Goal: Information Seeking & Learning: Learn about a topic

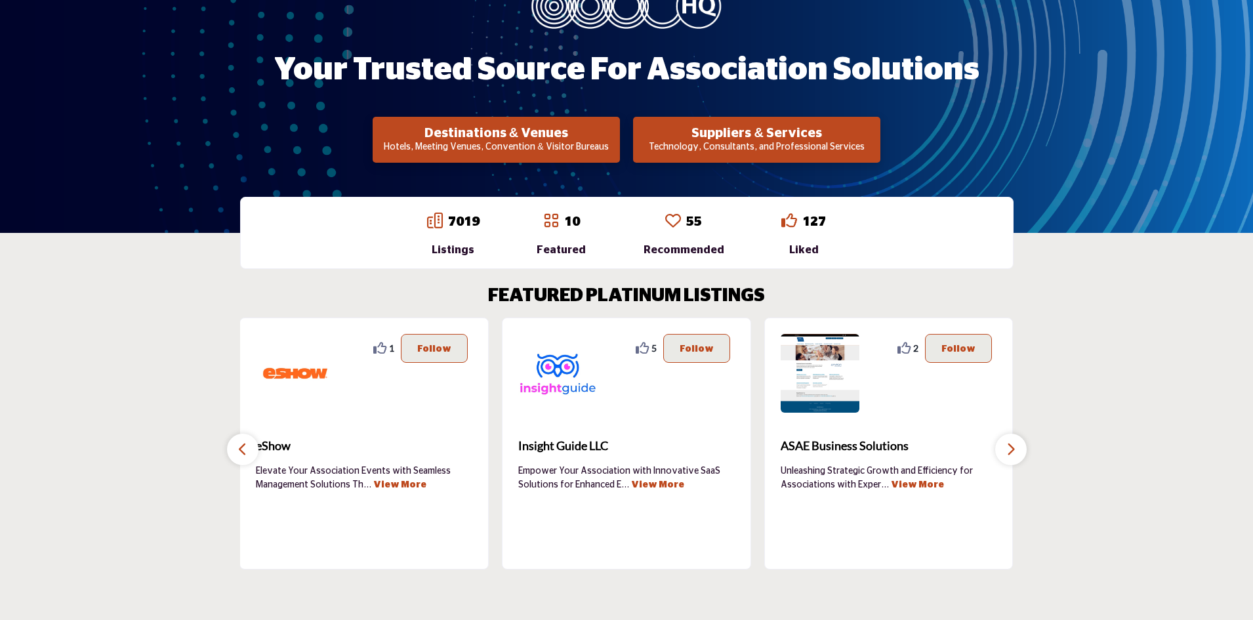
scroll to position [63, 0]
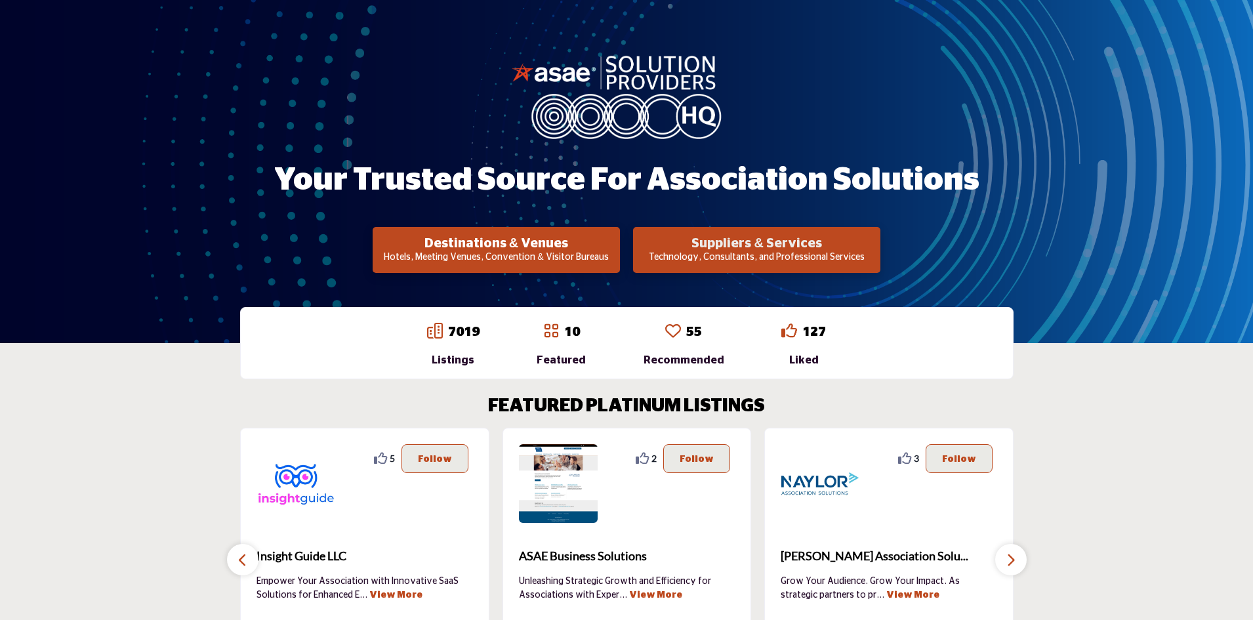
click at [719, 248] on h2 "Suppliers & Services" at bounding box center [756, 243] width 239 height 16
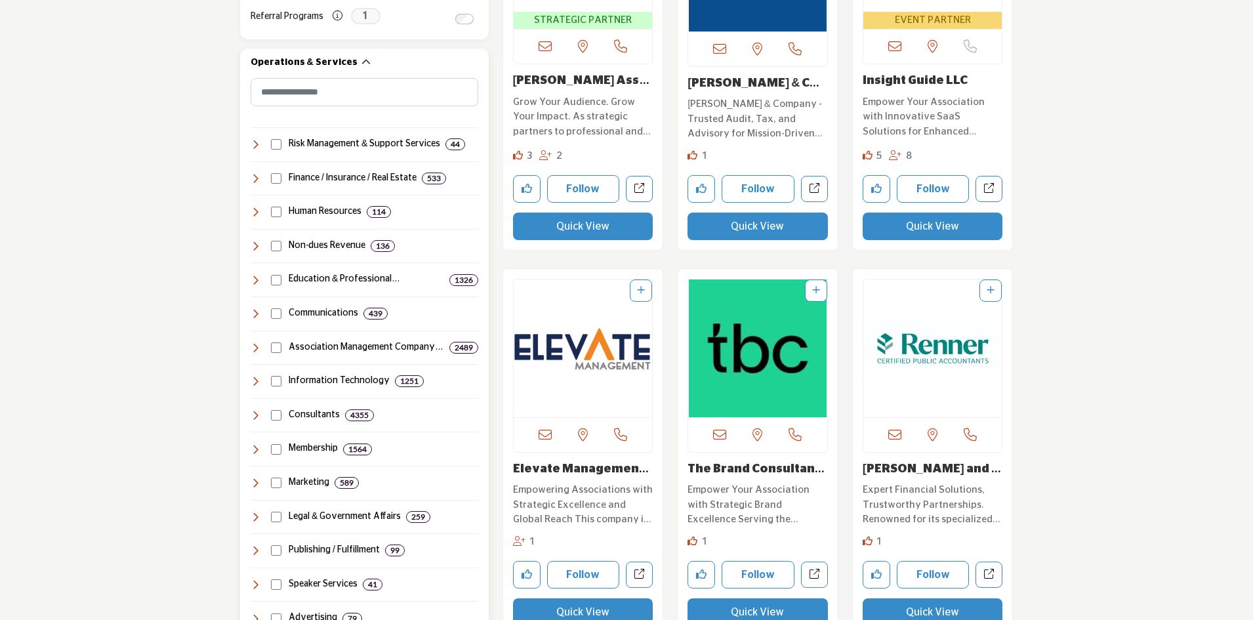
scroll to position [590, 0]
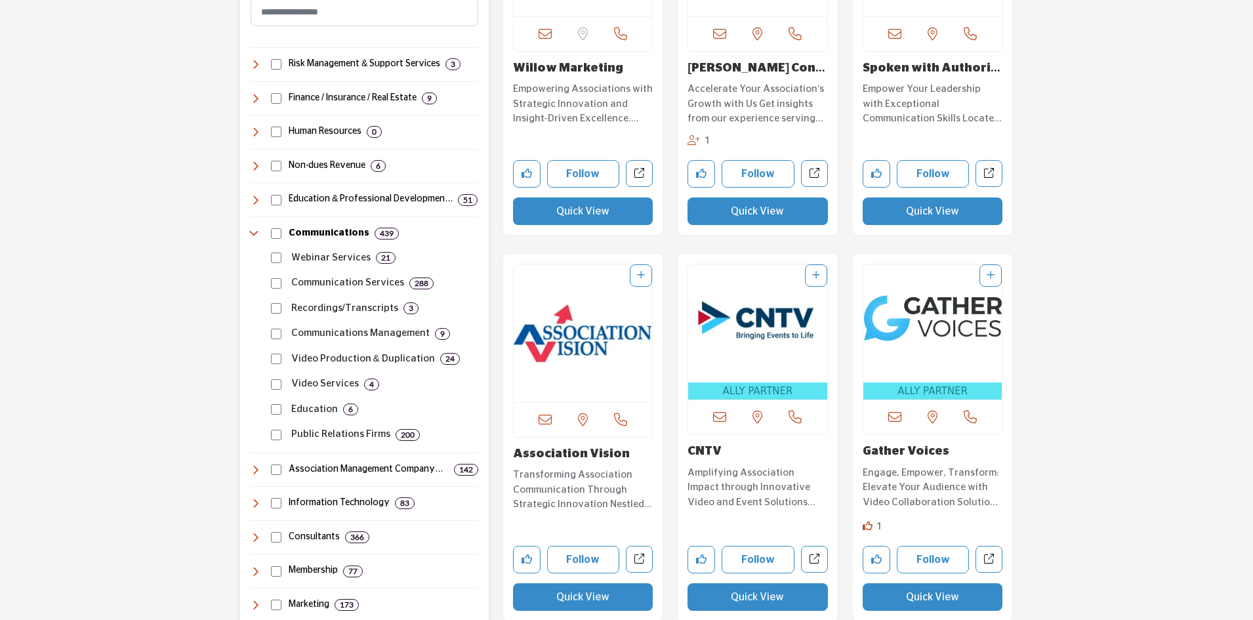
scroll to position [590, 0]
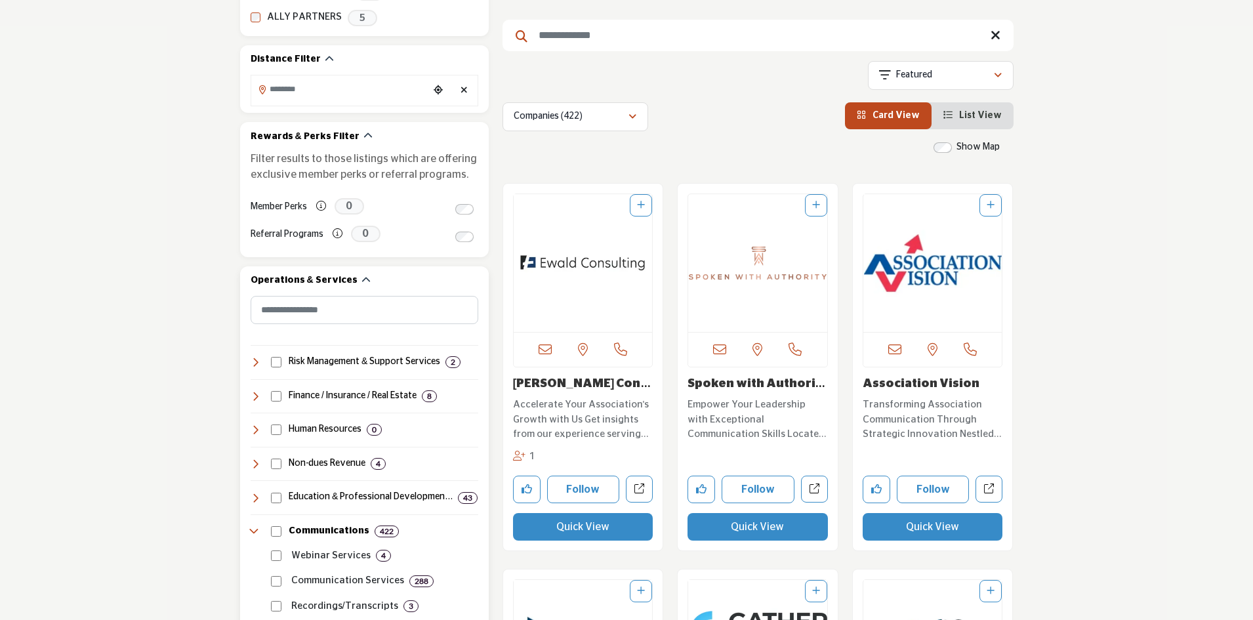
scroll to position [197, 0]
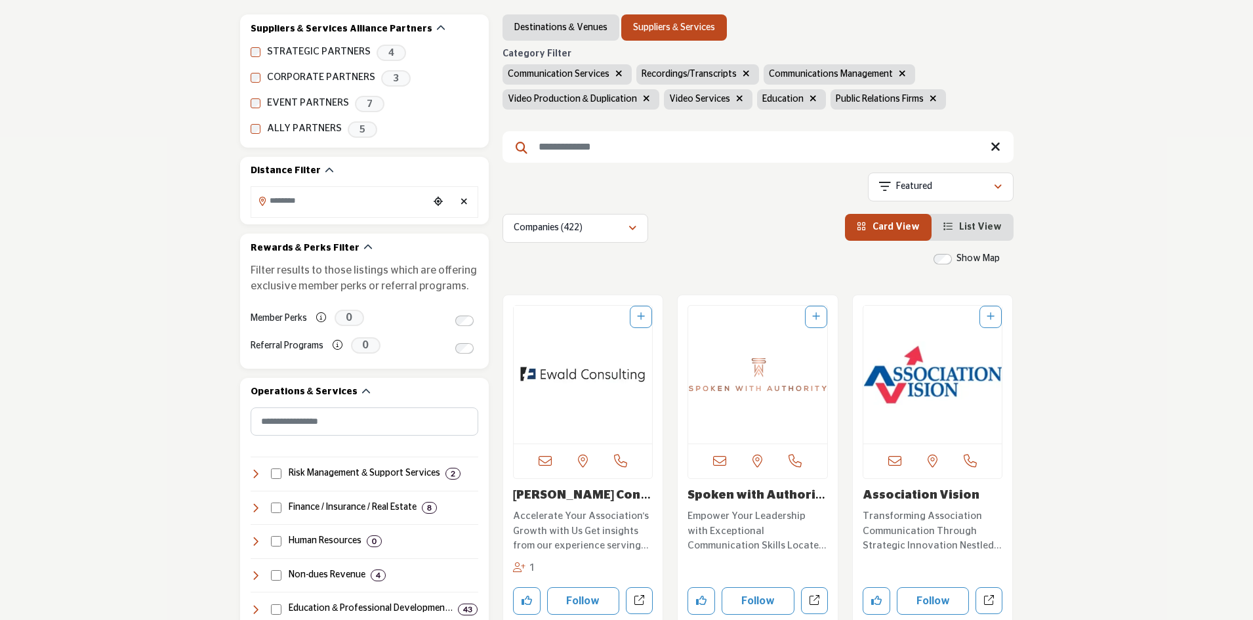
click at [643, 100] on icon "button" at bounding box center [646, 98] width 7 height 9
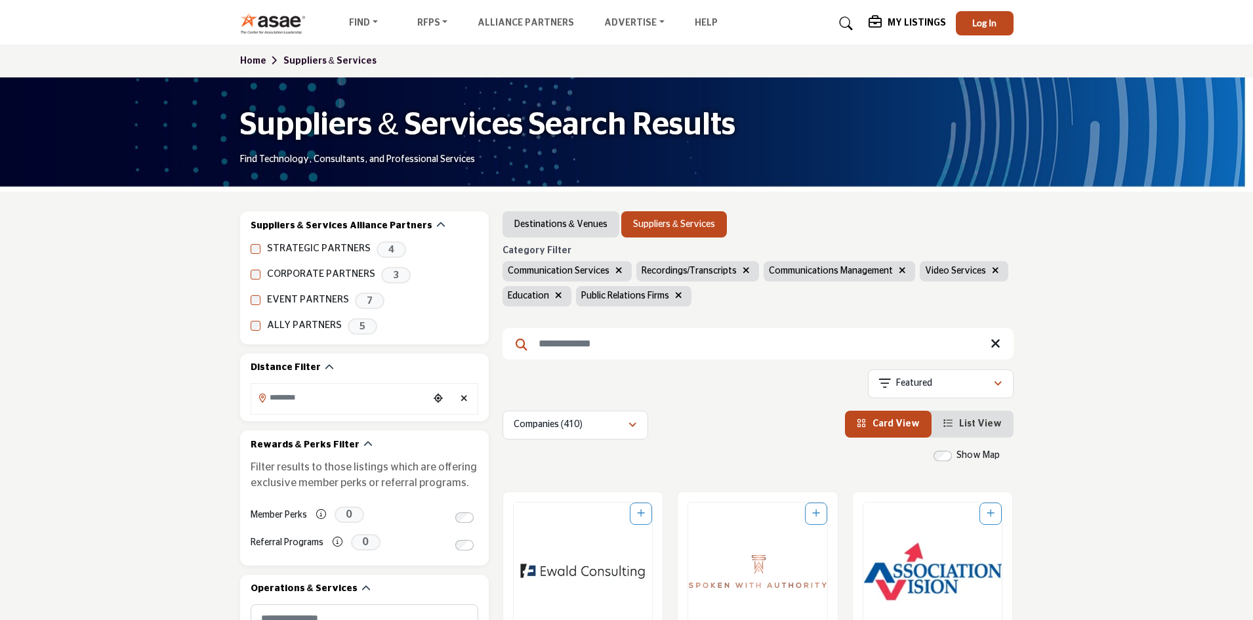
click at [683, 292] on button "button" at bounding box center [678, 296] width 15 height 15
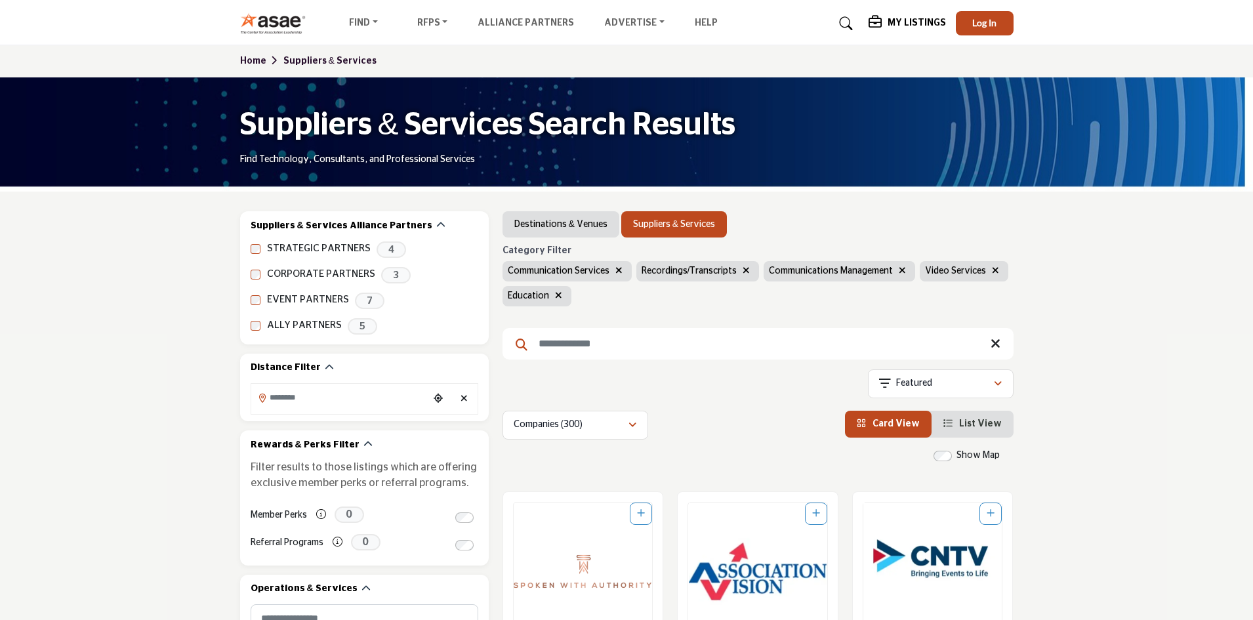
click at [555, 292] on icon "button" at bounding box center [558, 295] width 7 height 9
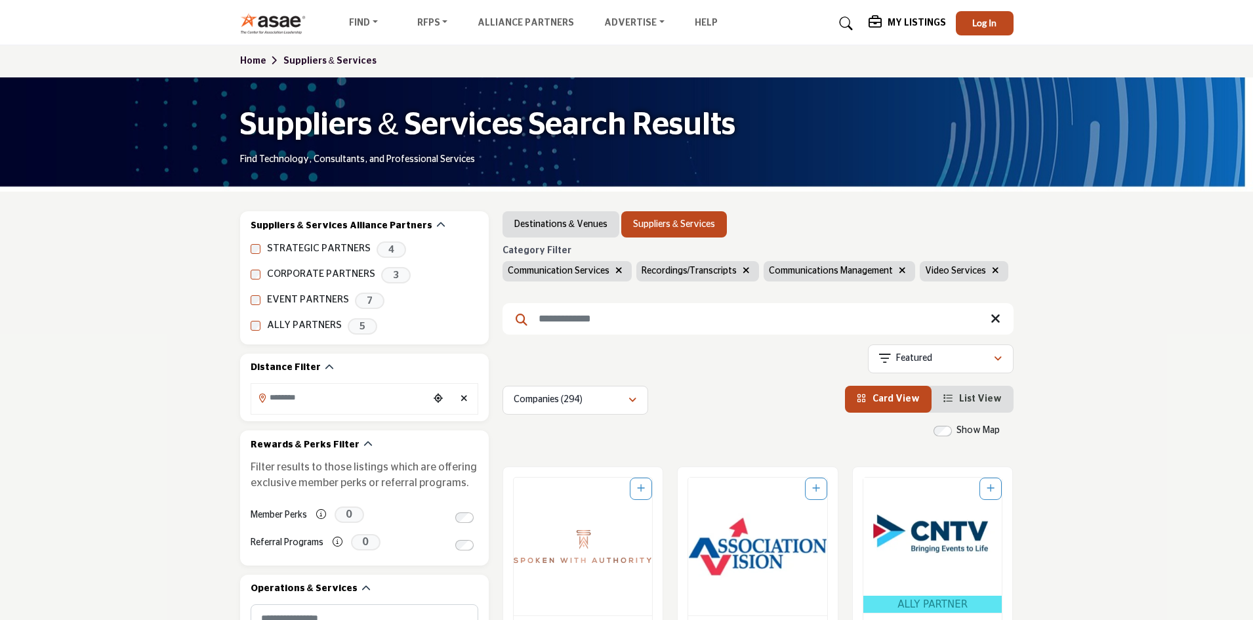
click at [742, 275] on icon "button" at bounding box center [745, 270] width 7 height 9
click at [861, 262] on div "Video Services" at bounding box center [836, 271] width 89 height 20
click at [864, 270] on icon "button" at bounding box center [867, 270] width 7 height 9
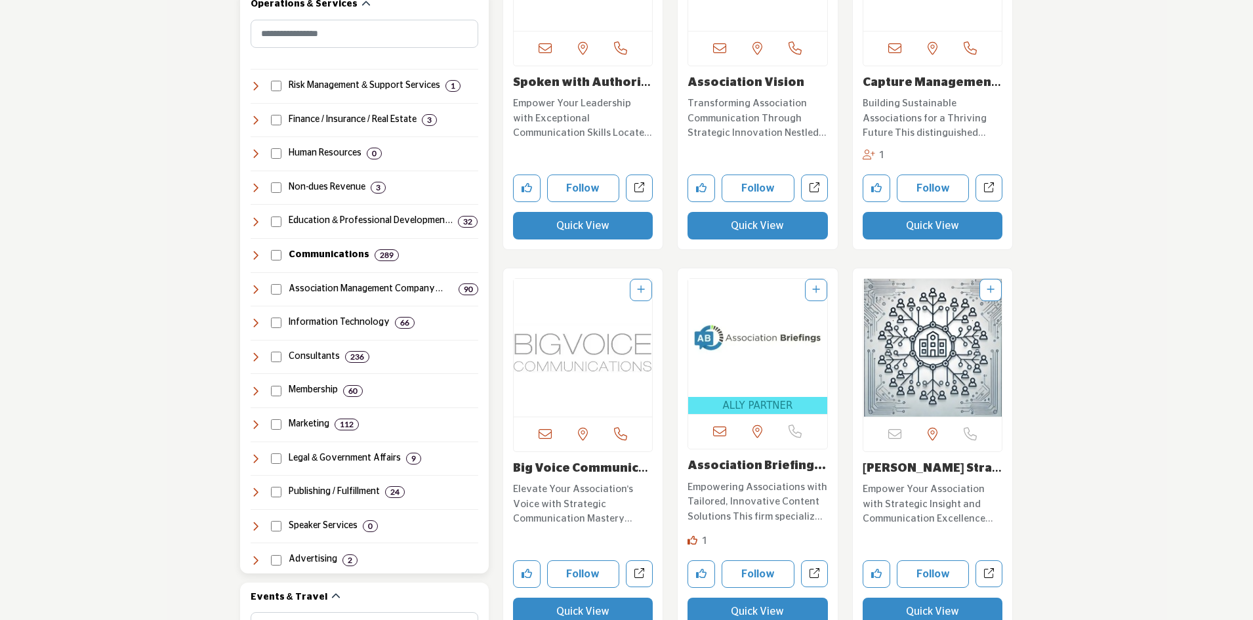
scroll to position [656, 0]
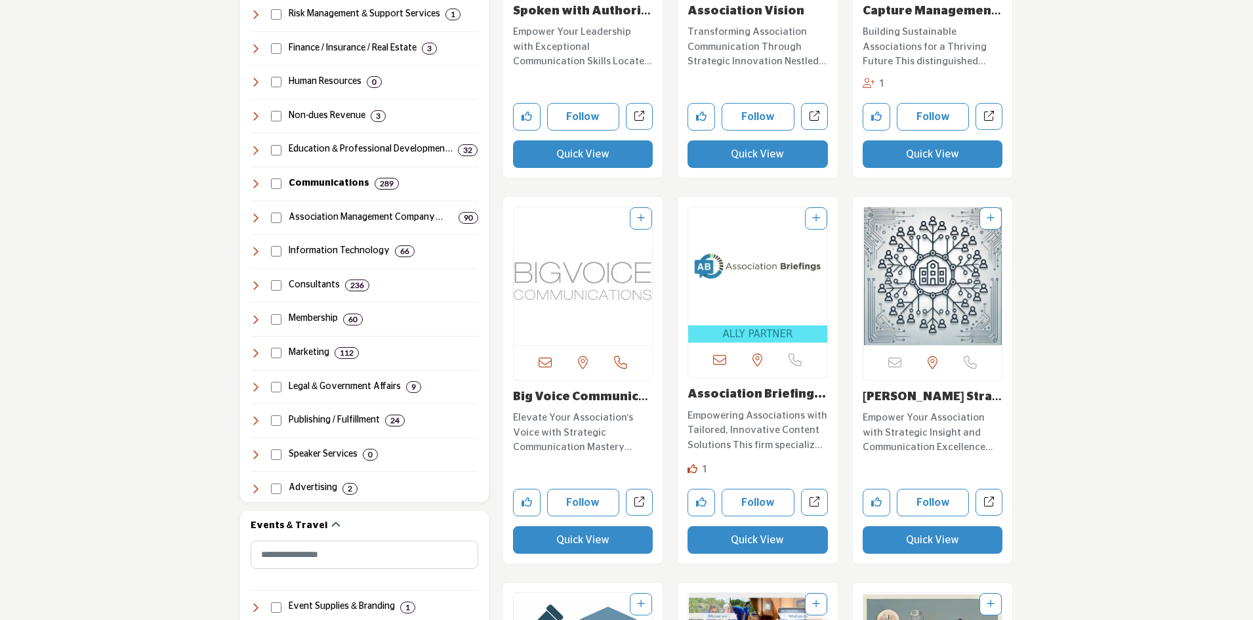
click at [611, 305] on img "Open Listing in new tab" at bounding box center [582, 276] width 139 height 138
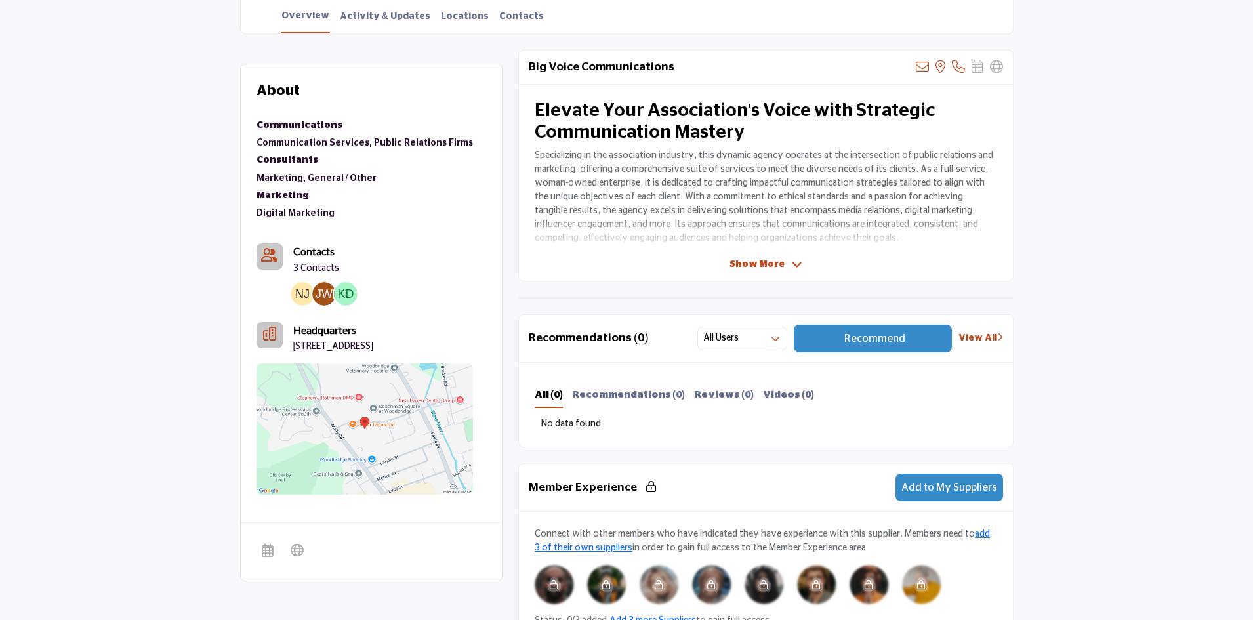
scroll to position [328, 0]
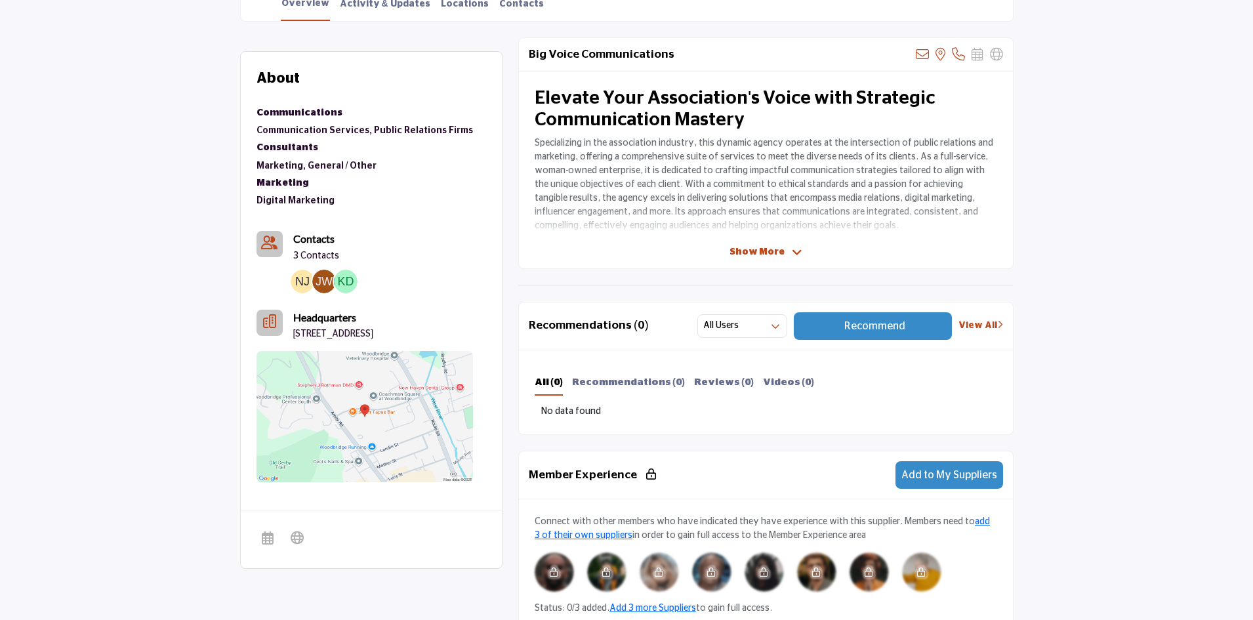
click at [794, 252] on icon at bounding box center [797, 253] width 10 height 12
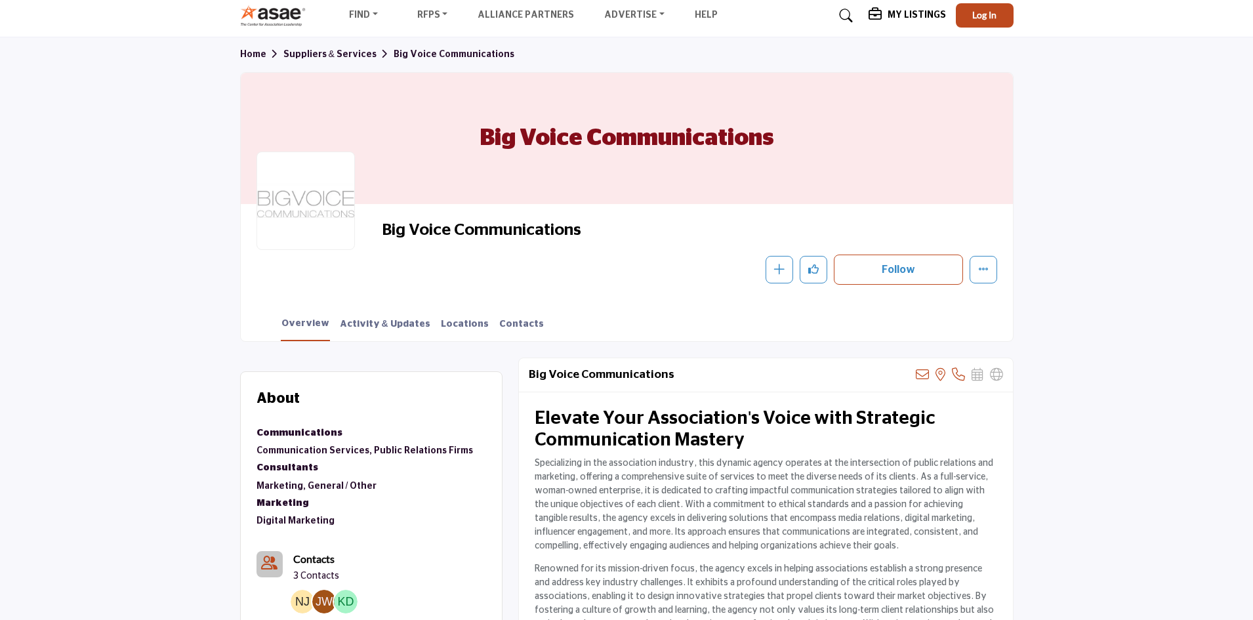
scroll to position [0, 0]
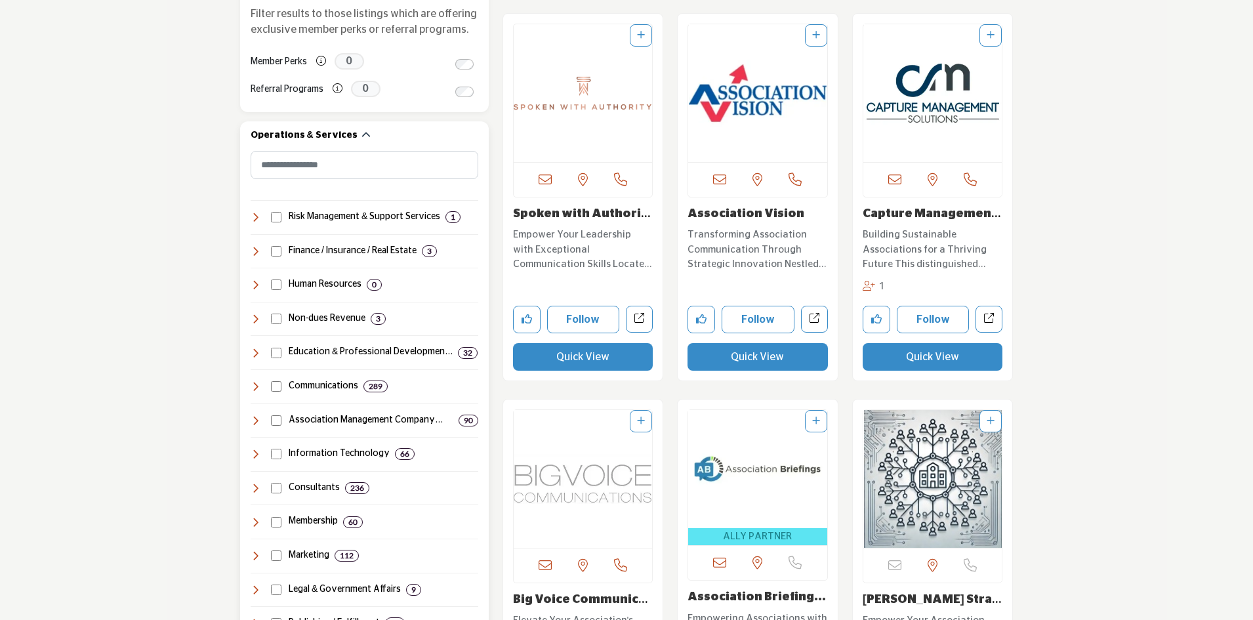
scroll to position [525, 0]
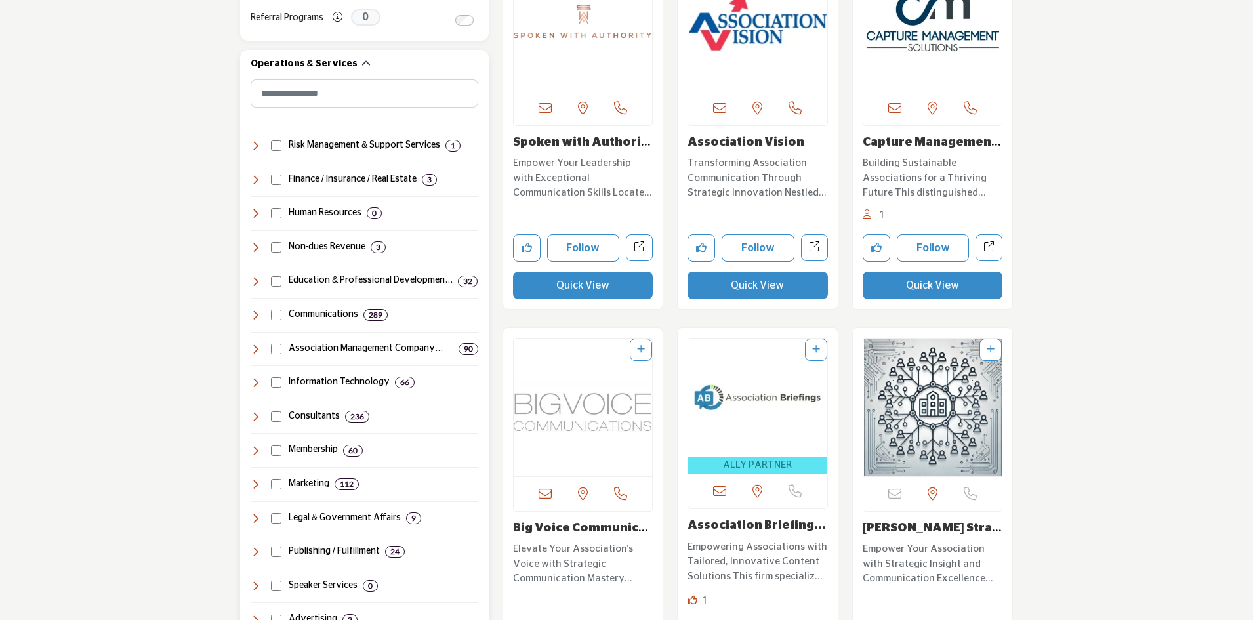
click at [325, 180] on h4 "Finance / Insurance / Real Estate" at bounding box center [353, 179] width 128 height 13
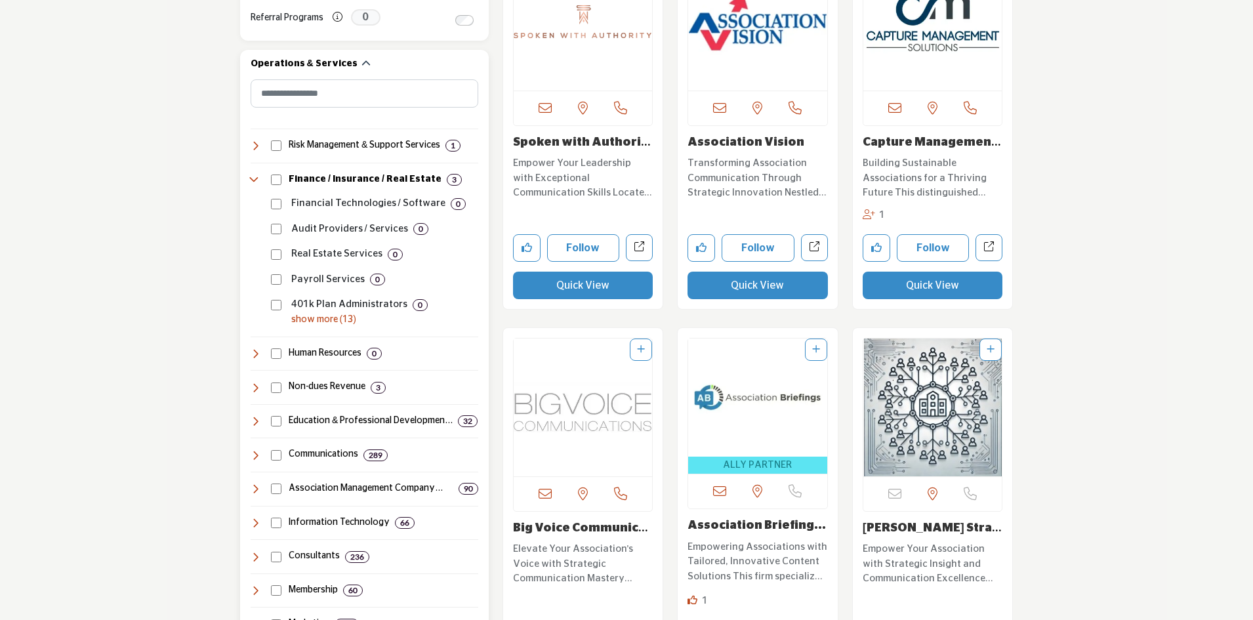
click at [334, 350] on h4 "Human Resources" at bounding box center [325, 353] width 73 height 13
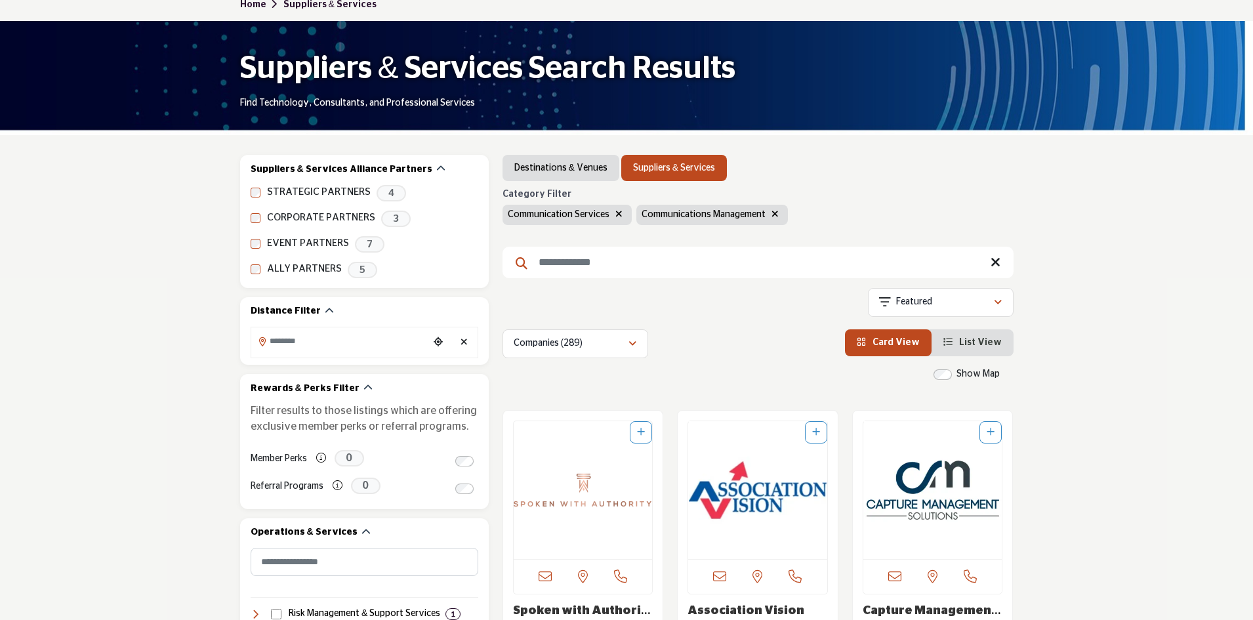
scroll to position [0, 0]
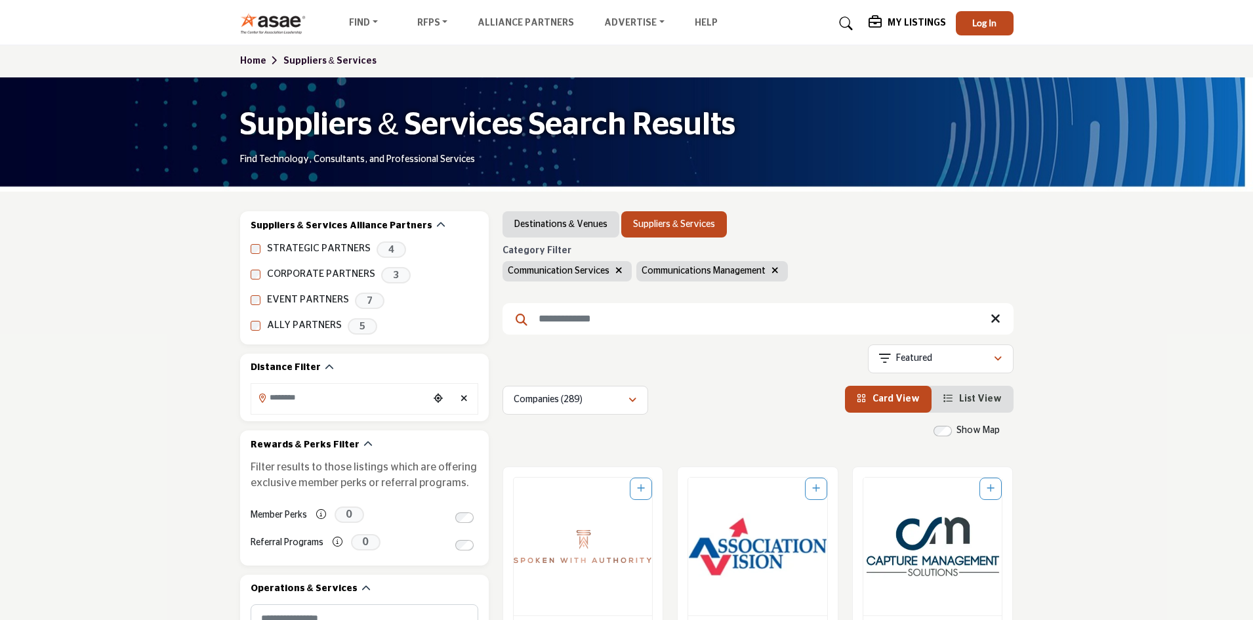
click at [618, 270] on icon "button" at bounding box center [618, 270] width 7 height 9
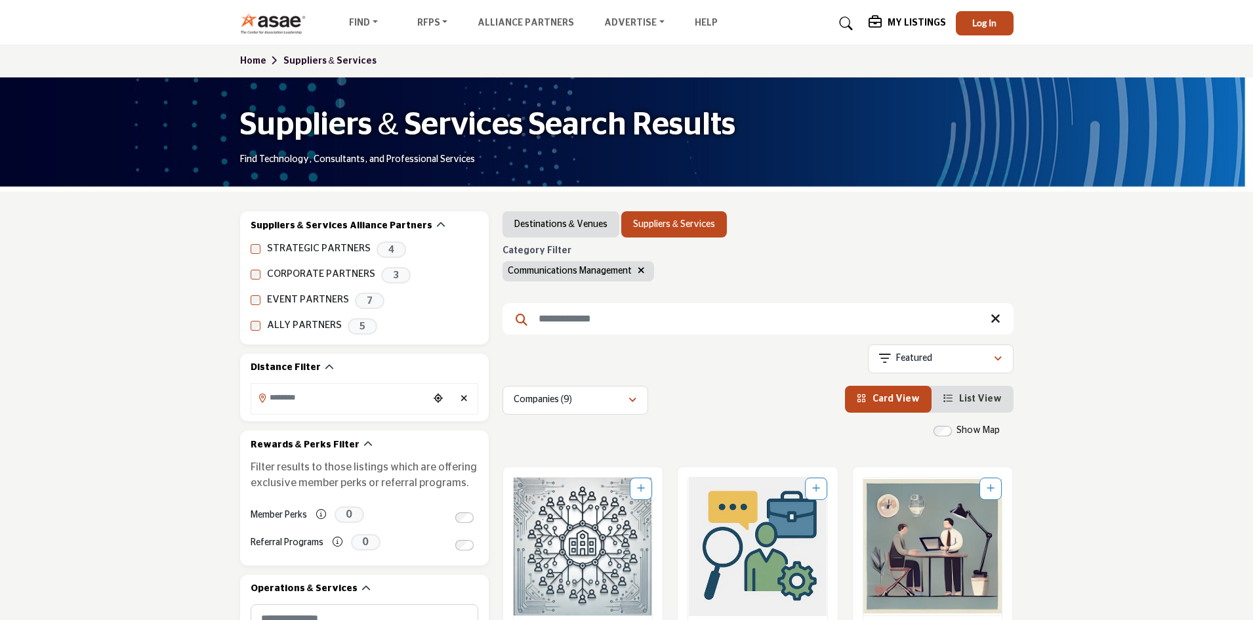
click at [645, 275] on button "button" at bounding box center [640, 271] width 15 height 15
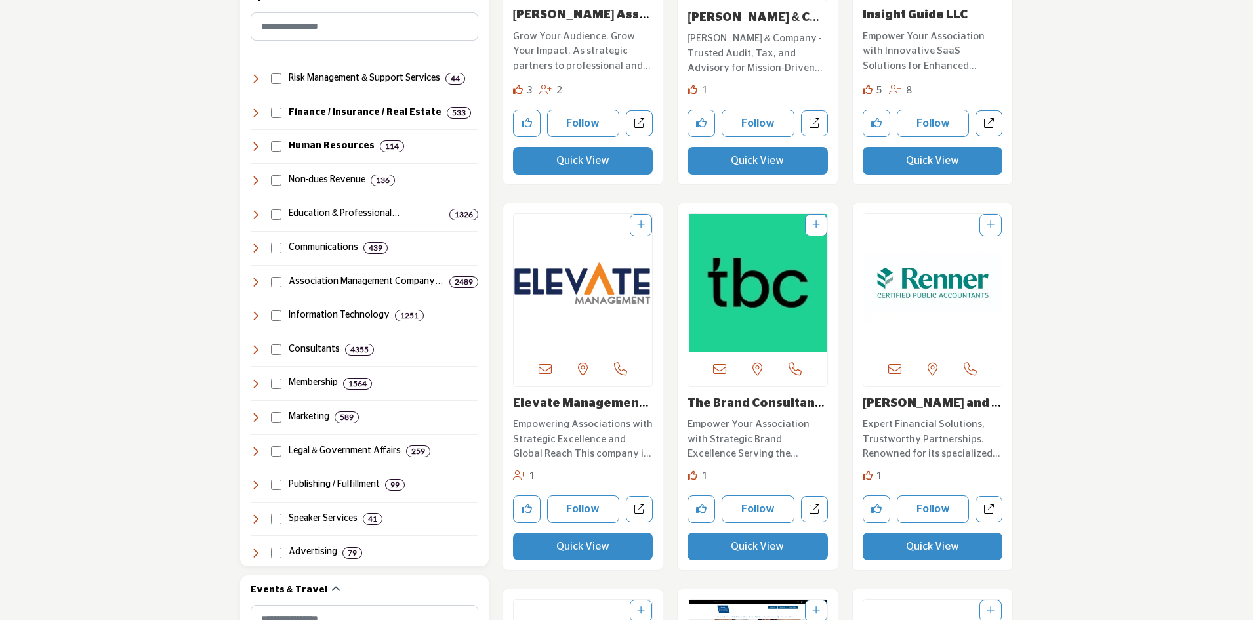
scroll to position [393, 0]
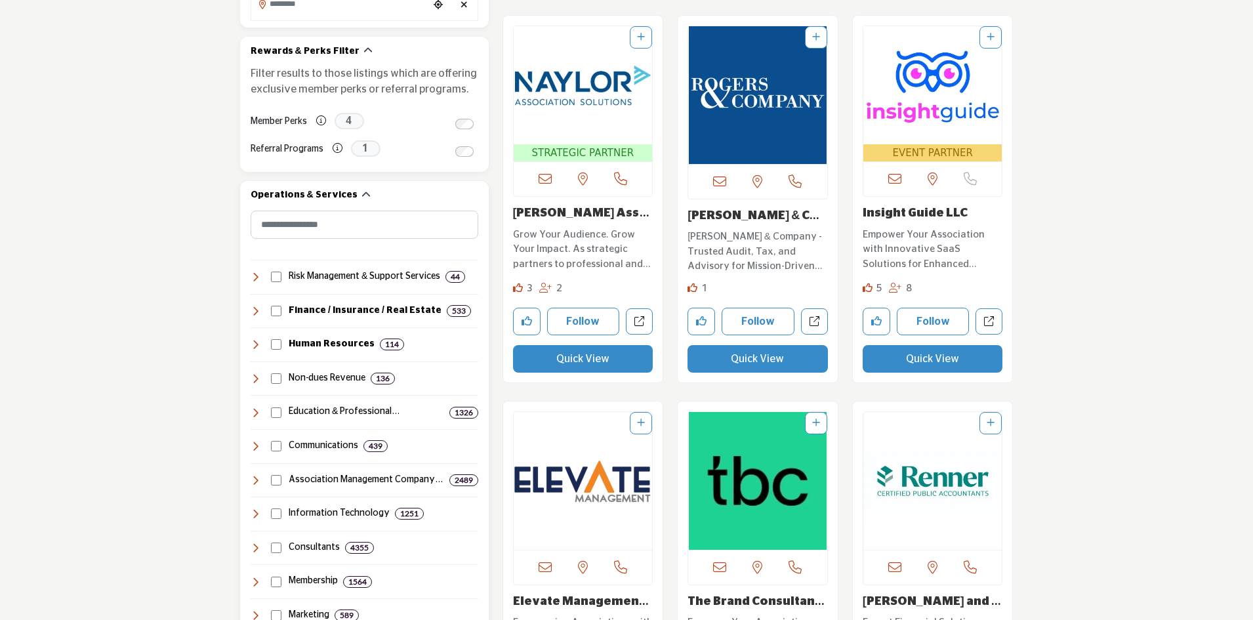
click at [251, 511] on icon at bounding box center [256, 513] width 10 height 10
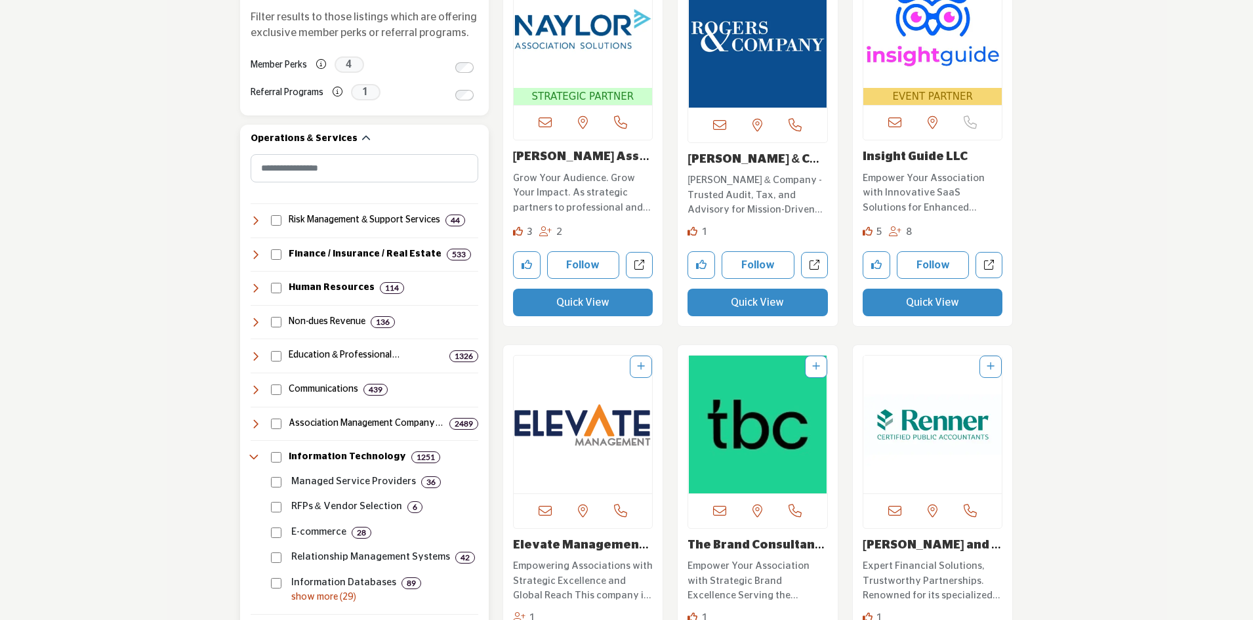
scroll to position [525, 0]
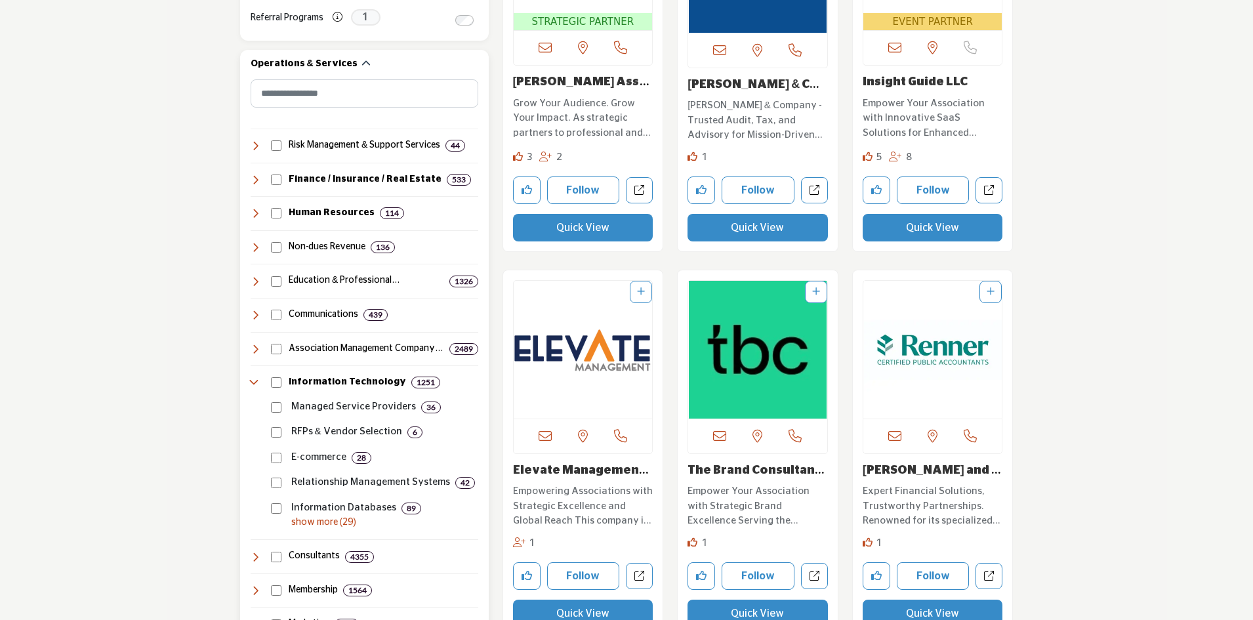
click at [262, 213] on div "Human Resources 114" at bounding box center [328, 214] width 154 height 14
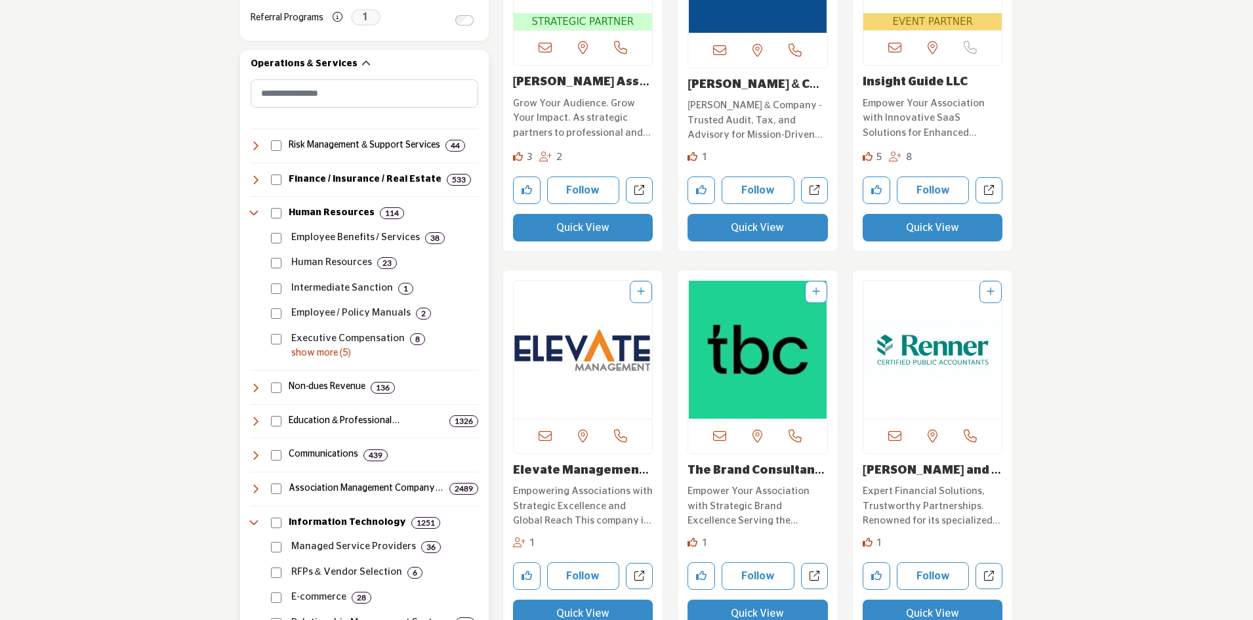
click at [319, 234] on p "Employee Benefits / Services" at bounding box center [355, 237] width 129 height 15
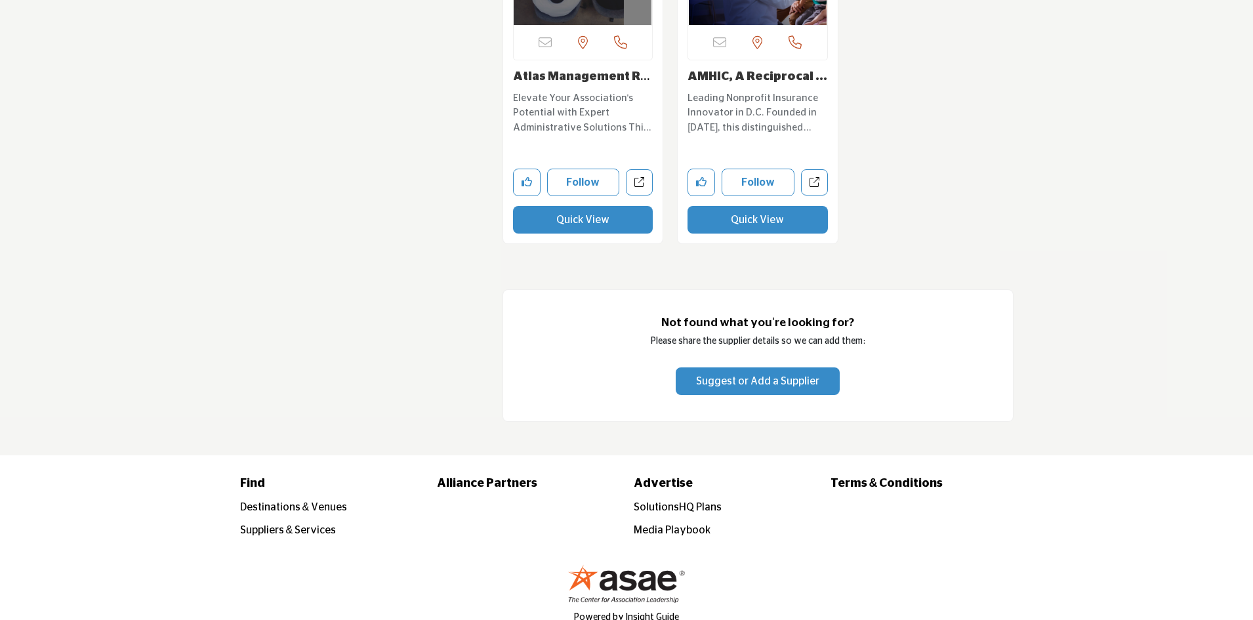
scroll to position [5637, 0]
